Goal: Information Seeking & Learning: Learn about a topic

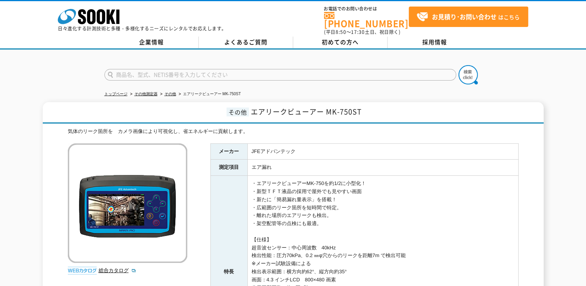
drag, startPoint x: 256, startPoint y: 175, endPoint x: 347, endPoint y: 219, distance: 101.1
click at [347, 219] on td "・エアリークビューアーMK-750を約1/2に小型化！ ・新型ＴＦＴ液晶の採用で屋外でも見やすい画面 ・新たに「簡易漏れ量表示」を搭載！ ・広範囲のリーク箇所…" at bounding box center [382, 272] width 271 height 192
drag, startPoint x: 347, startPoint y: 219, endPoint x: 247, endPoint y: 177, distance: 108.5
click at [247, 177] on td "・エアリークビューアーMK-750を約1/2に小型化！ ・新型ＴＦＴ液晶の採用で屋外でも見やすい画面 ・新たに「簡易漏れ量表示」を搭載！ ・広範囲のリーク箇所…" at bounding box center [382, 272] width 271 height 192
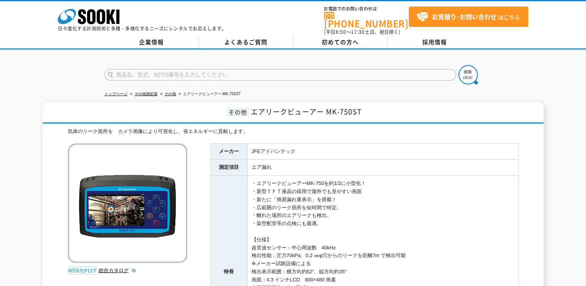
click at [247, 177] on td "・エアリークビューアーMK-750を約1/2に小型化！ ・新型ＴＦＴ液晶の採用で屋外でも見やすい画面 ・新たに「簡易漏れ量表示」を搭載！ ・広範囲のリーク箇所…" at bounding box center [382, 272] width 271 height 192
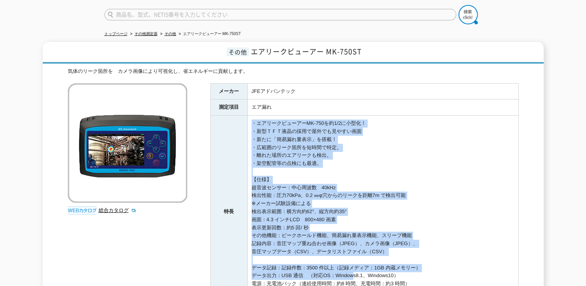
scroll to position [77, 0]
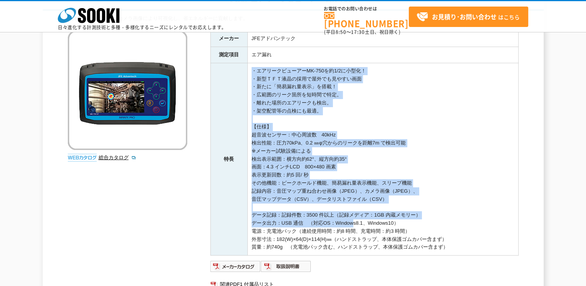
drag, startPoint x: 251, startPoint y: 175, endPoint x: 467, endPoint y: 249, distance: 227.5
click at [467, 249] on td "・エアリークビューアーMK-750を約1/2に小型化！ ・新型ＴＦＴ液晶の採用で屋外でも見やすい画面 ・新たに「簡易漏れ量表示」を搭載！ ・広範囲のリーク箇所…" at bounding box center [382, 159] width 271 height 192
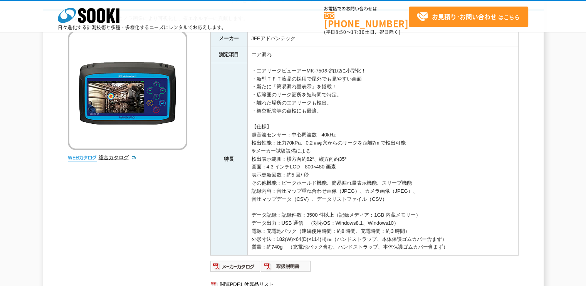
drag, startPoint x: 467, startPoint y: 249, endPoint x: 268, endPoint y: 74, distance: 264.6
click at [268, 74] on td "・エアリークビューアーMK-750を約1/2に小型化！ ・新型ＴＦＴ液晶の採用で屋外でも見やすい画面 ・新たに「簡易漏れ量表示」を搭載！ ・広範囲のリーク箇所…" at bounding box center [382, 159] width 271 height 192
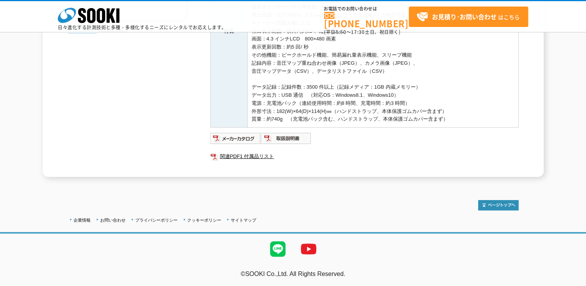
scroll to position [0, 0]
